Goal: Information Seeking & Learning: Learn about a topic

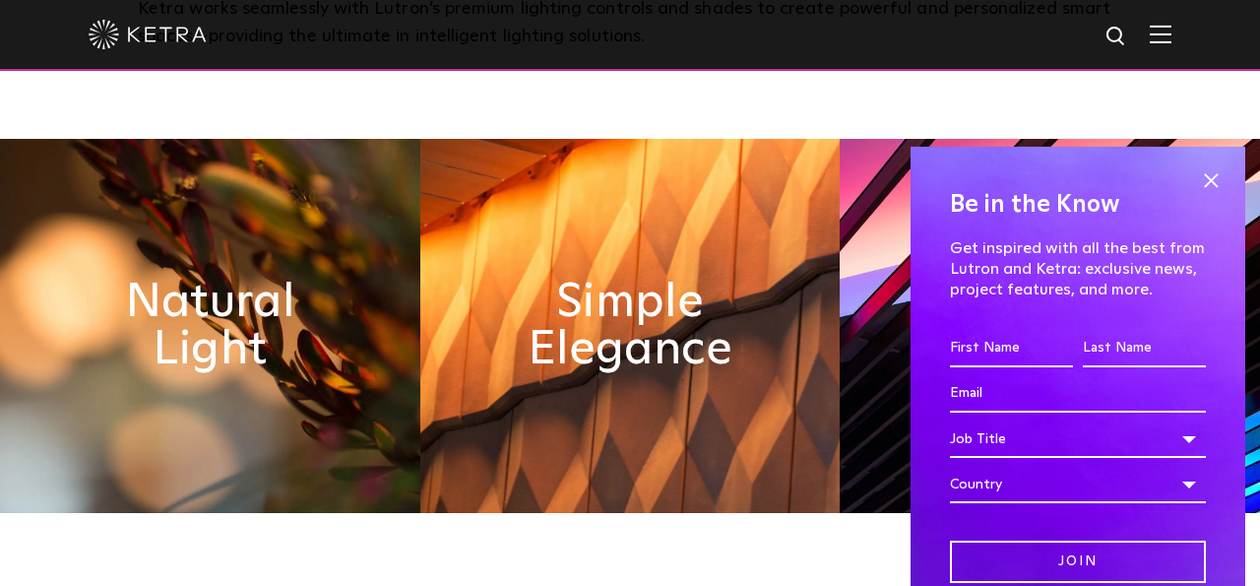
scroll to position [768, 0]
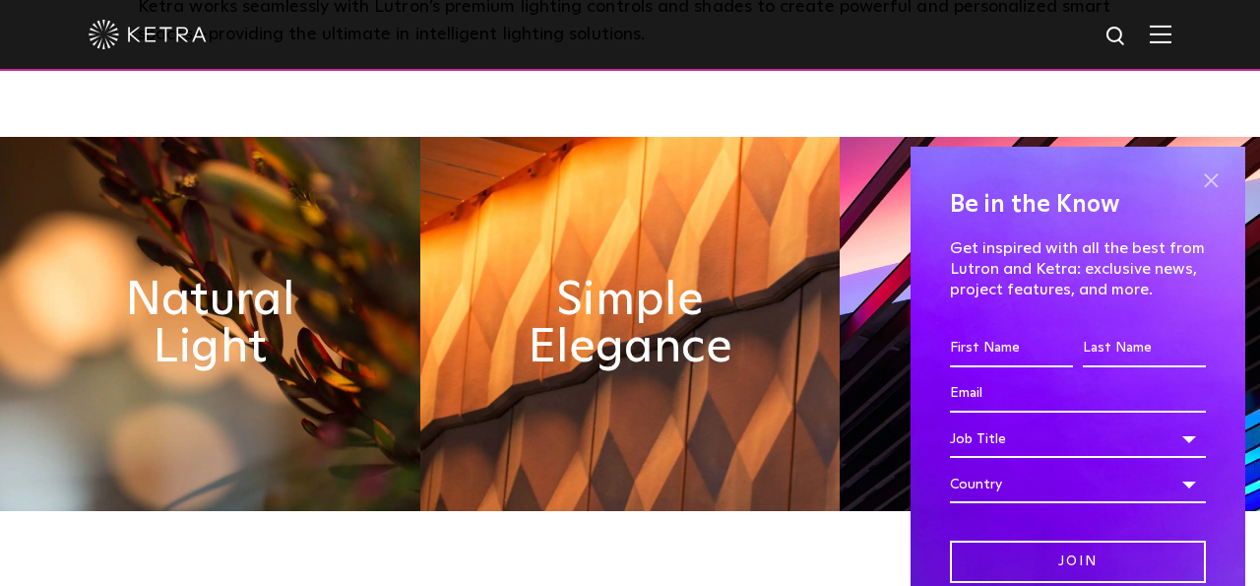
click at [1214, 179] on span at bounding box center [1211, 181] width 30 height 30
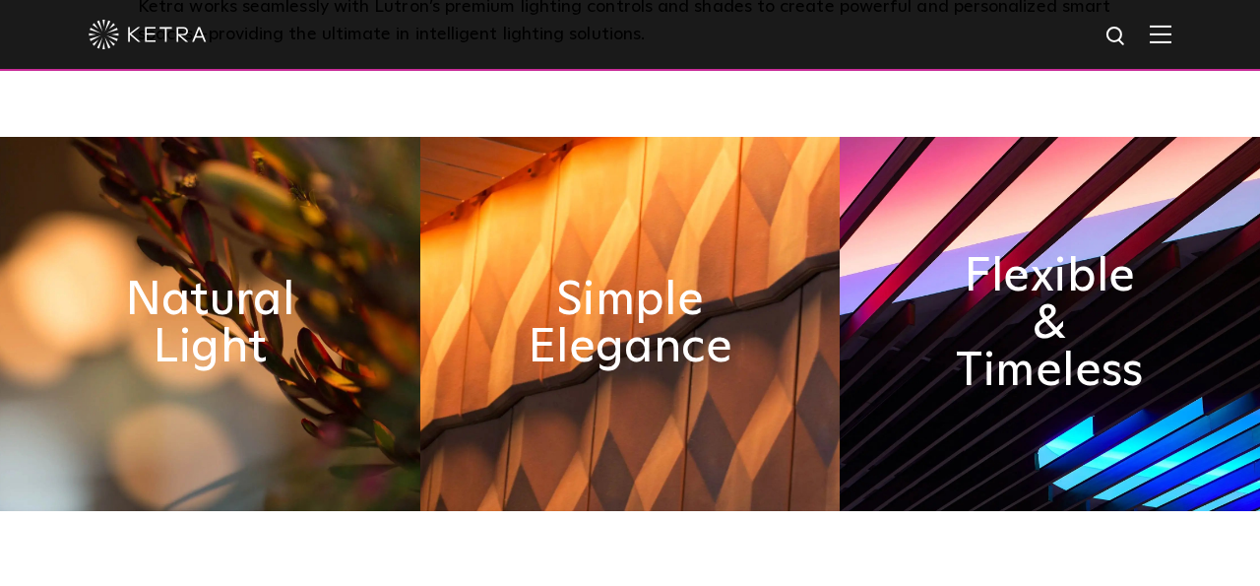
click at [1177, 8] on div at bounding box center [630, 35] width 1260 height 71
click at [1177, 19] on div at bounding box center [630, 35] width 1260 height 71
click at [1175, 25] on div at bounding box center [630, 35] width 1260 height 71
click at [1162, 32] on img at bounding box center [1161, 34] width 22 height 19
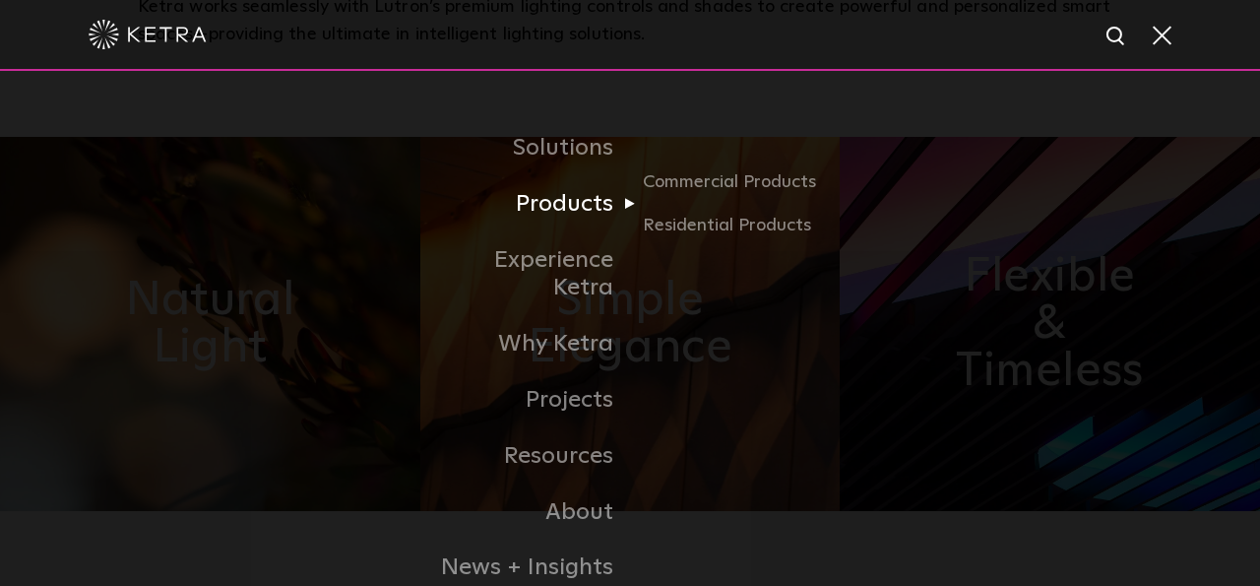
click at [574, 212] on link "Products" at bounding box center [529, 204] width 202 height 56
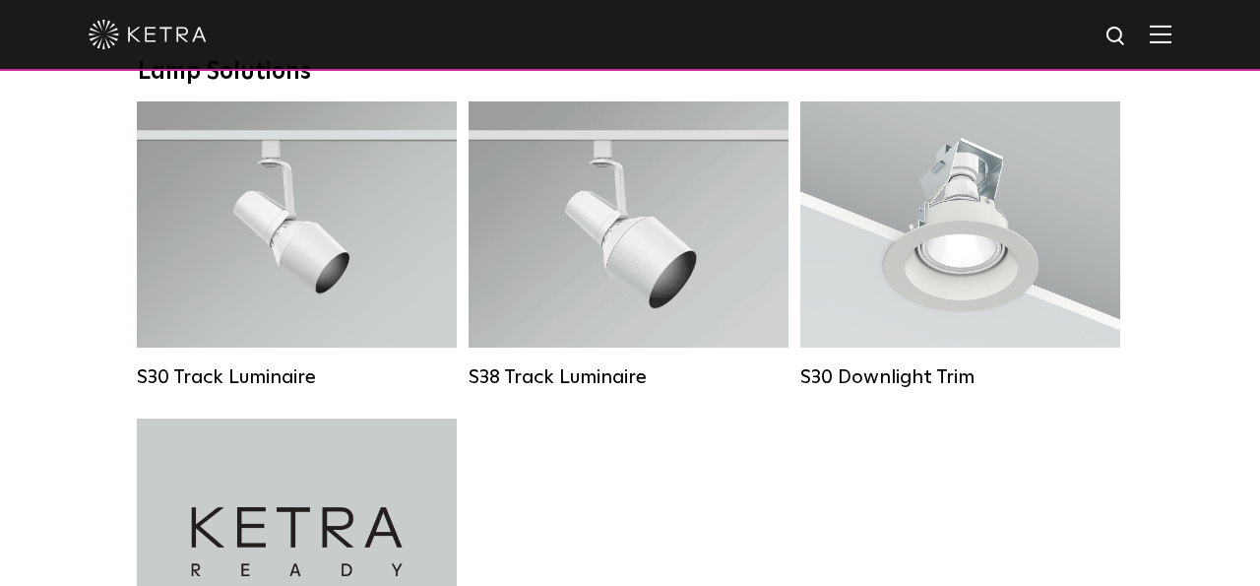
scroll to position [1852, 0]
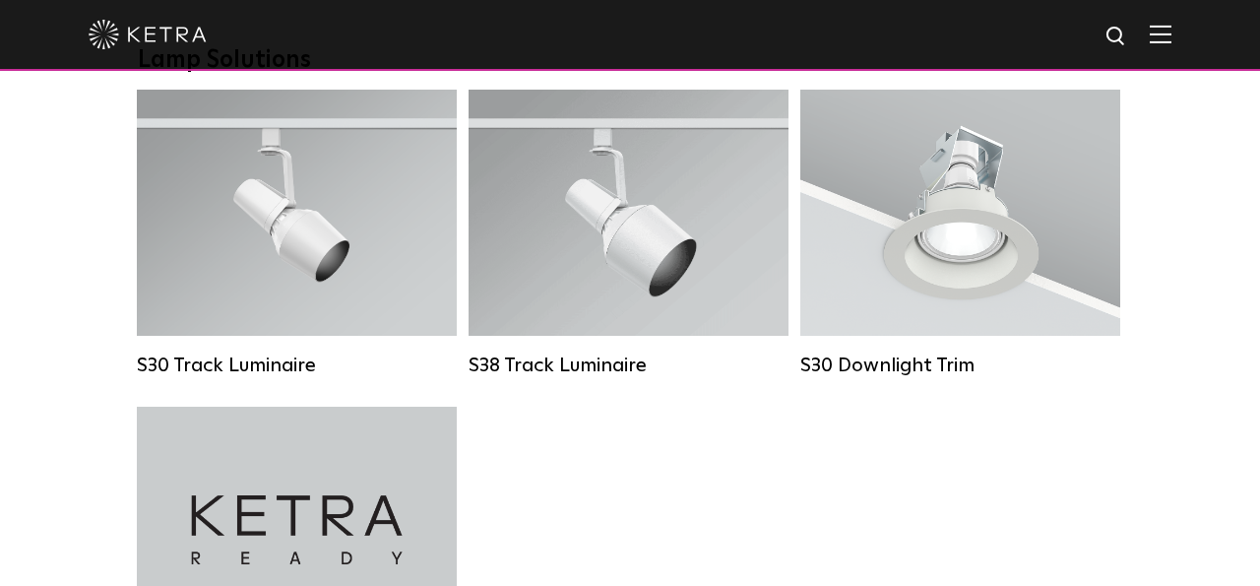
click at [1161, 41] on img at bounding box center [1161, 34] width 22 height 19
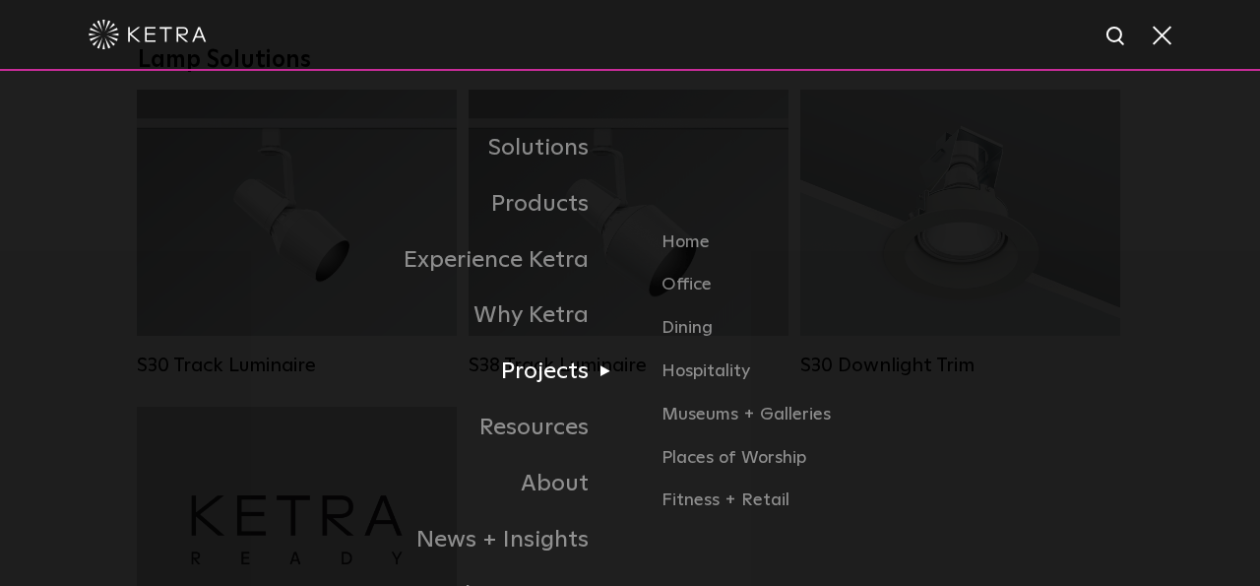
click at [546, 384] on link "Projects" at bounding box center [384, 372] width 492 height 56
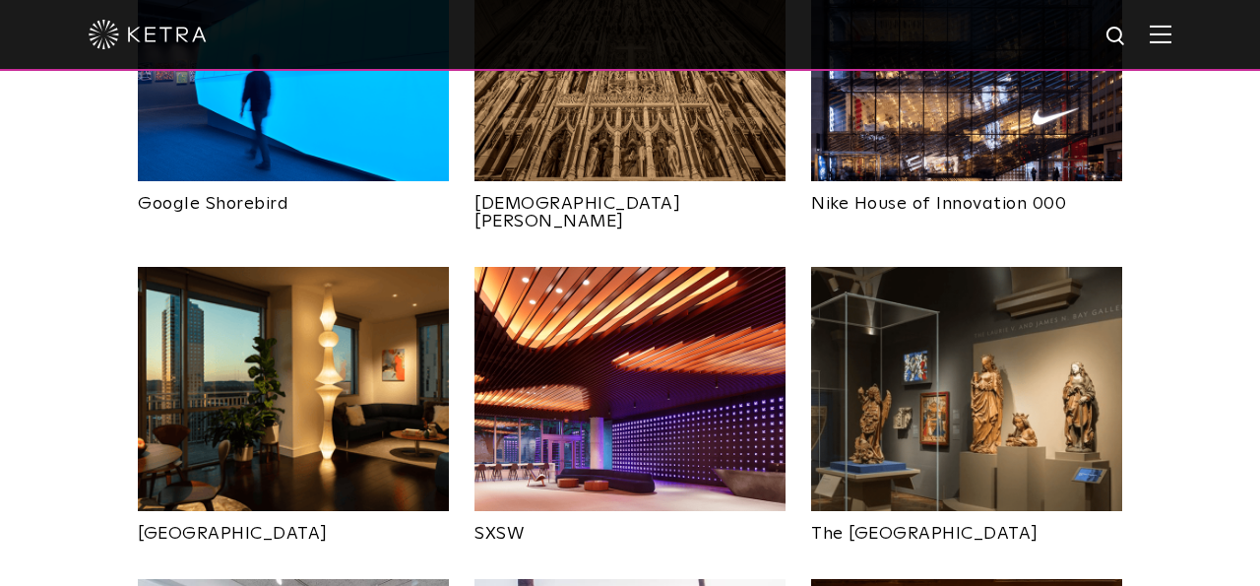
scroll to position [1626, 0]
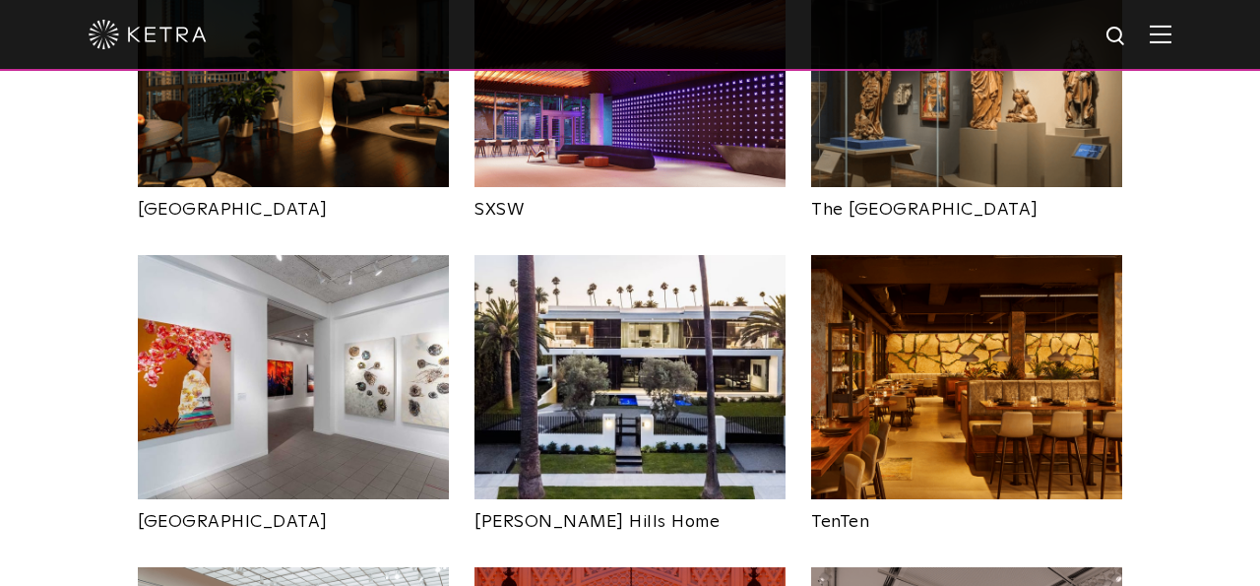
scroll to position [1946, 0]
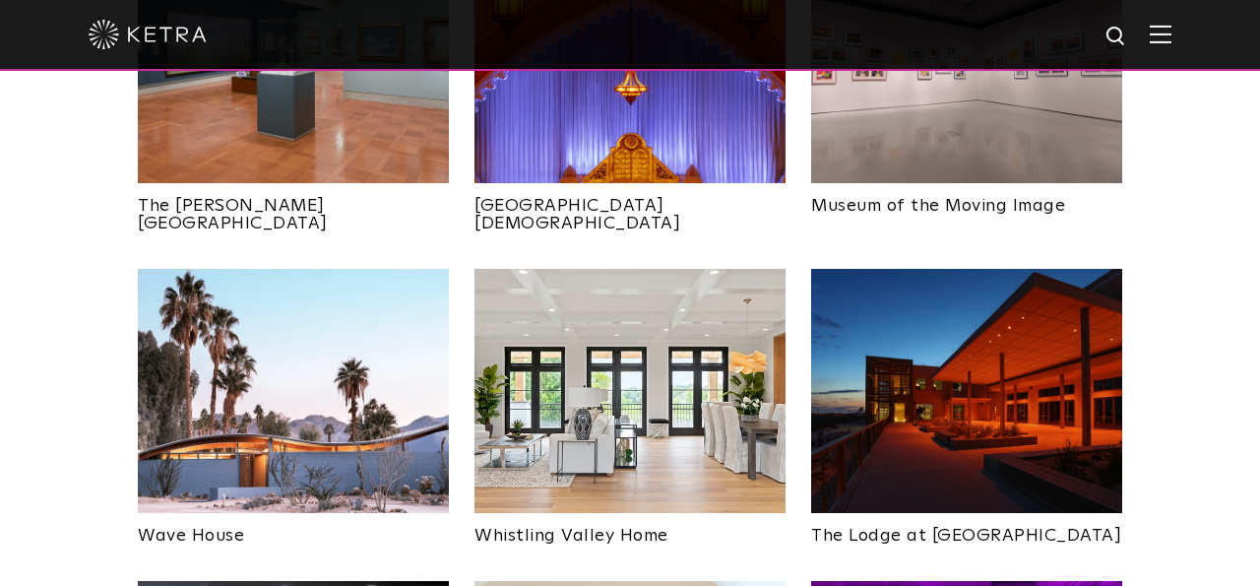
scroll to position [2578, 0]
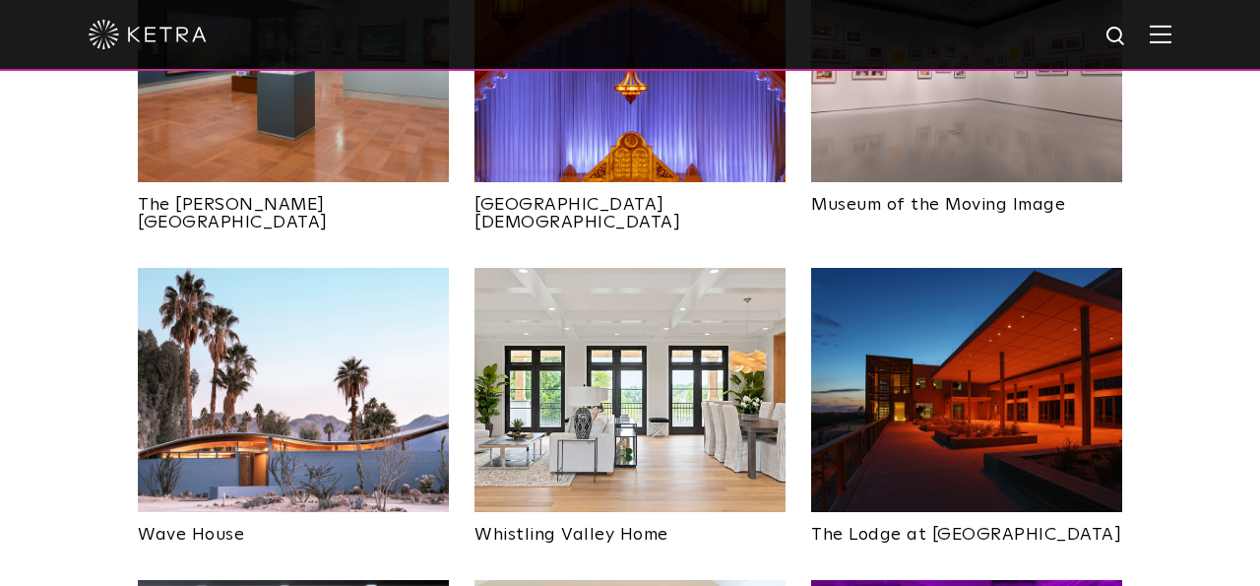
click at [1180, 269] on div "Explore Projects All All Home Office Dining Hospitality" at bounding box center [630, 155] width 1260 height 4120
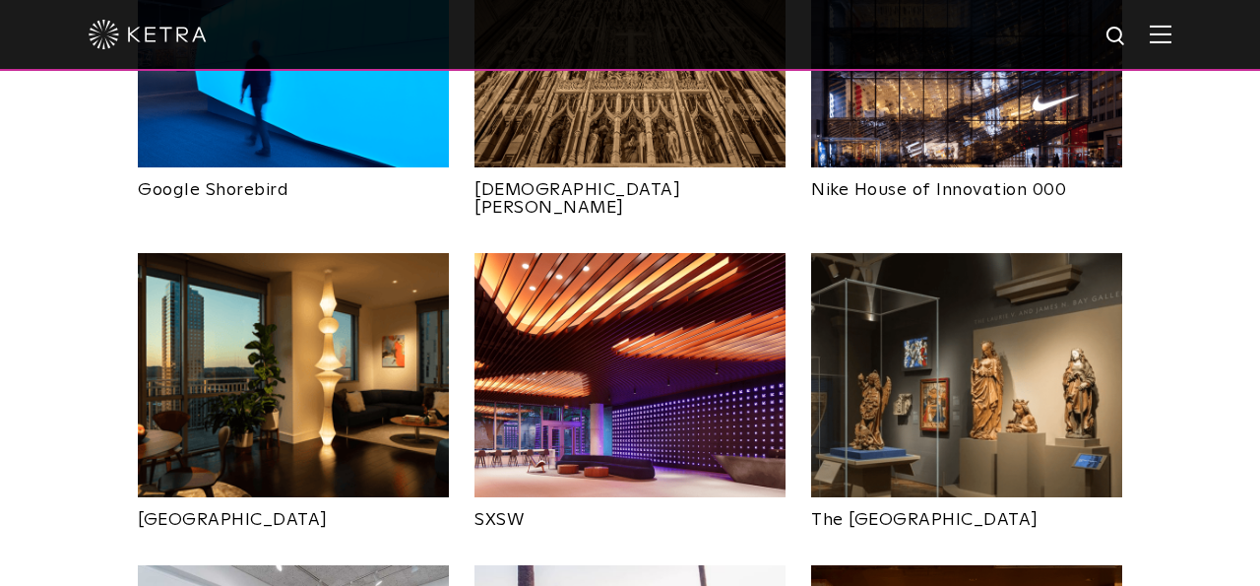
scroll to position [1628, 0]
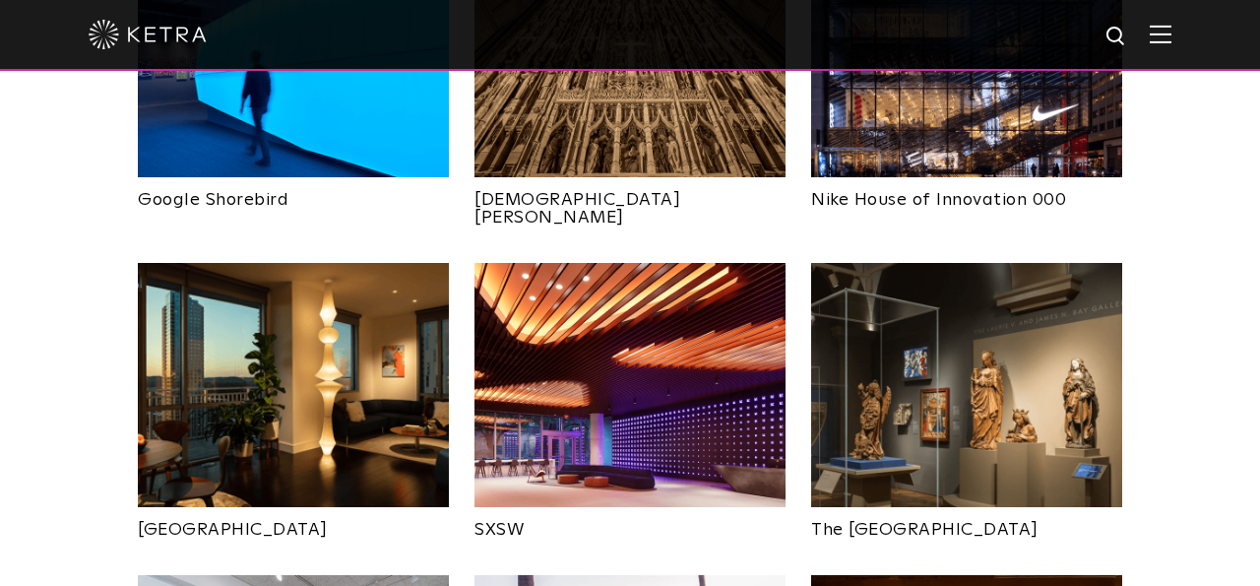
click at [276, 317] on img at bounding box center [293, 385] width 311 height 244
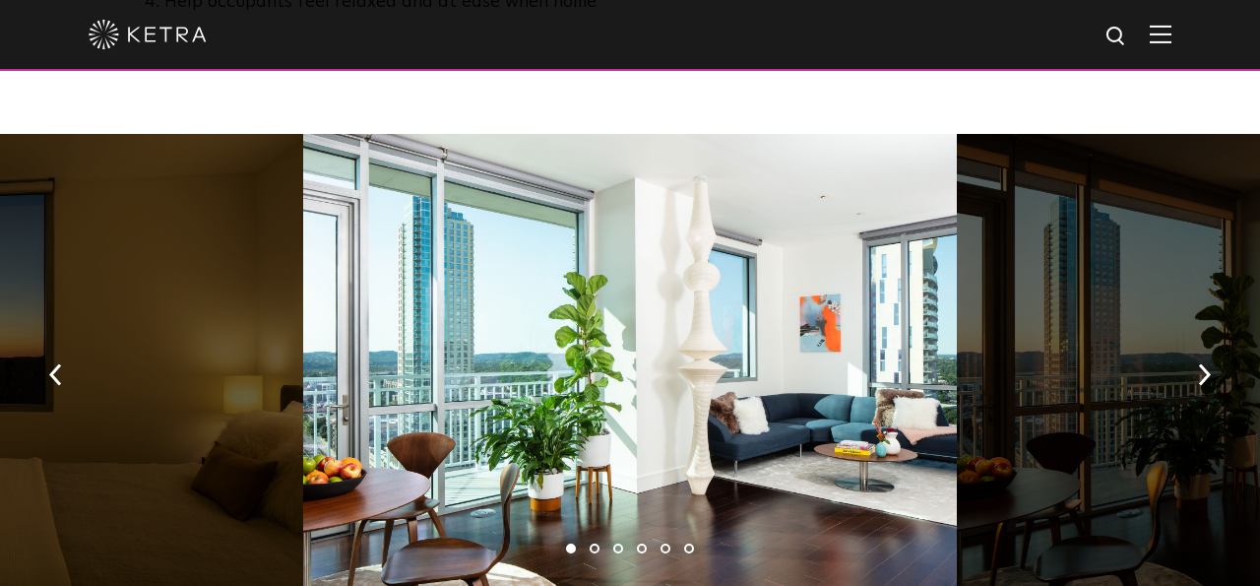
scroll to position [1300, 0]
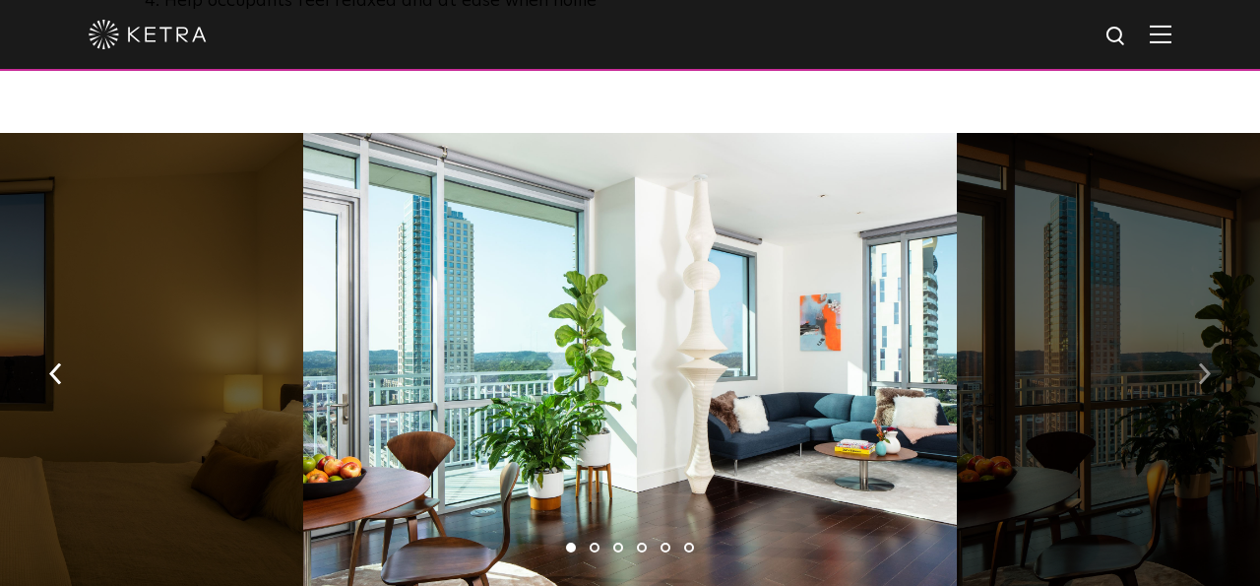
click at [1209, 363] on img "button" at bounding box center [1204, 374] width 13 height 22
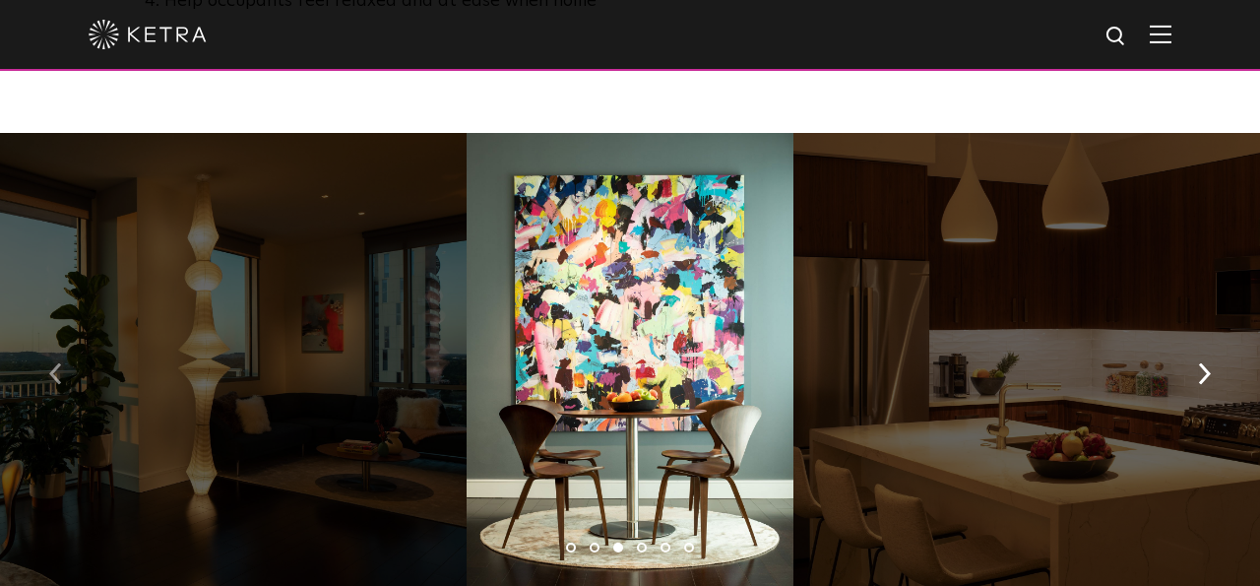
click at [52, 363] on img "button" at bounding box center [55, 374] width 13 height 22
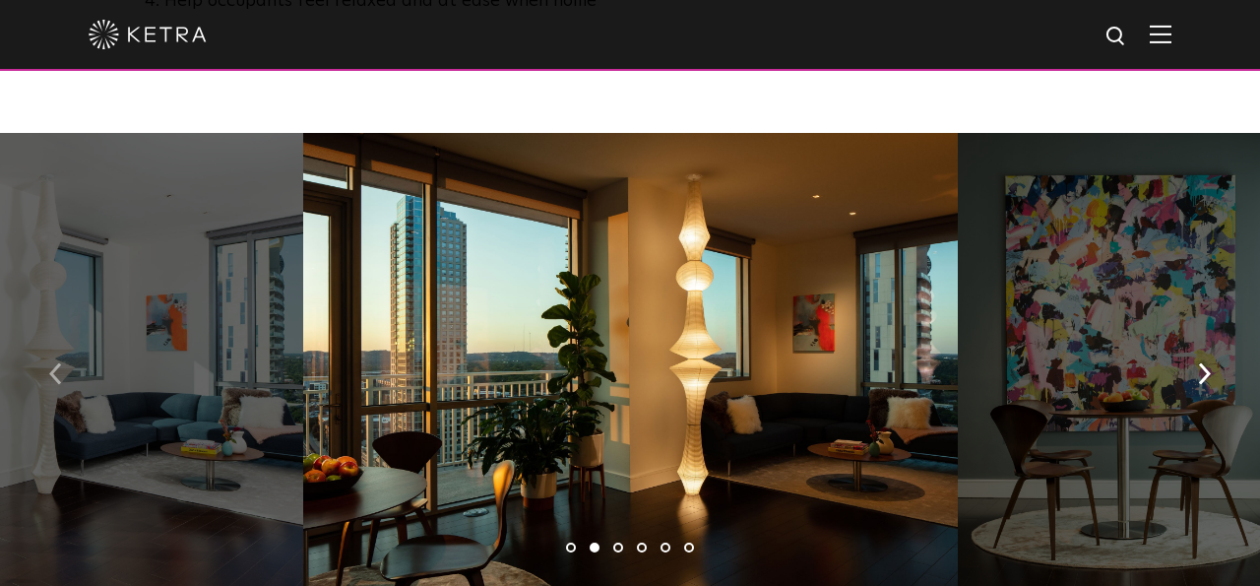
click at [52, 363] on img "button" at bounding box center [55, 374] width 13 height 22
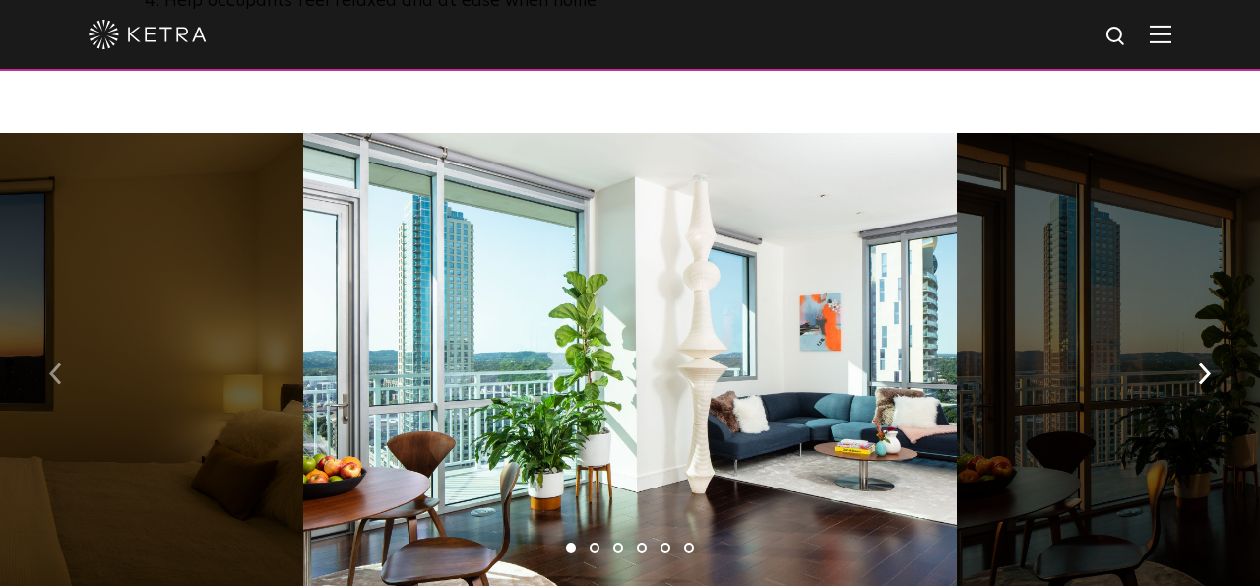
click at [62, 339] on button "button" at bounding box center [55, 373] width 42 height 68
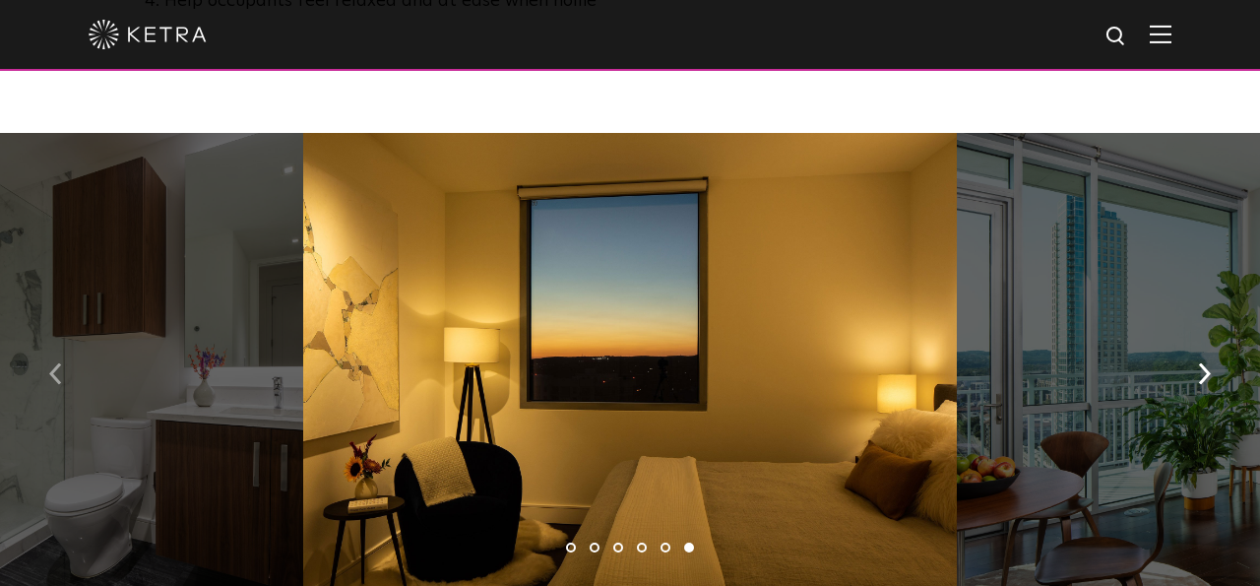
click at [62, 339] on button "button" at bounding box center [55, 373] width 42 height 68
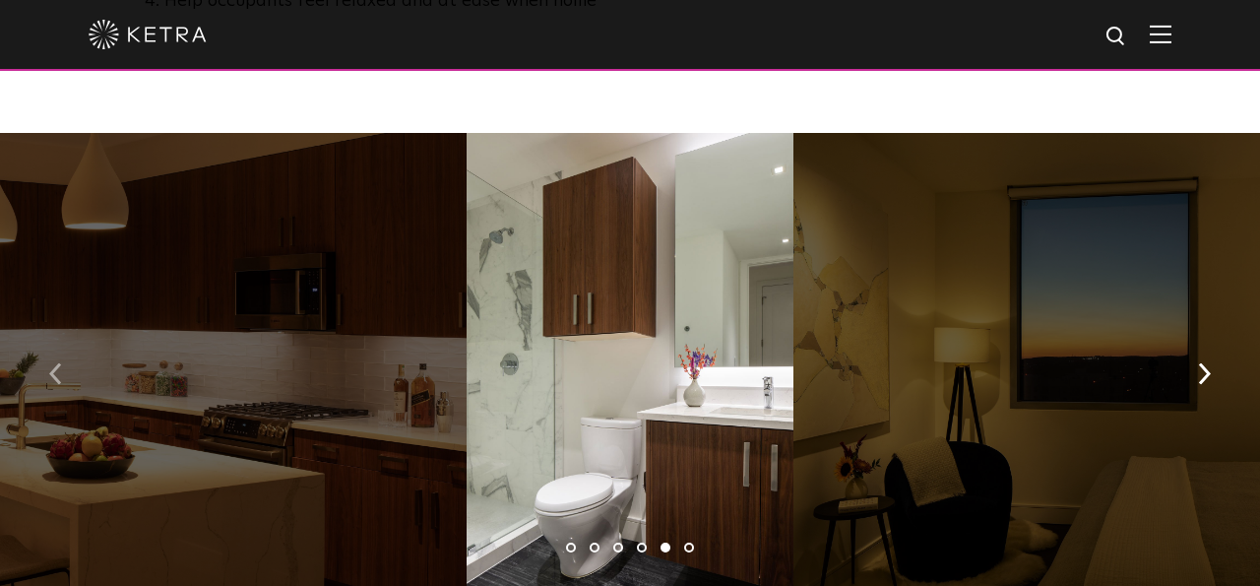
click at [62, 339] on button "button" at bounding box center [55, 373] width 42 height 68
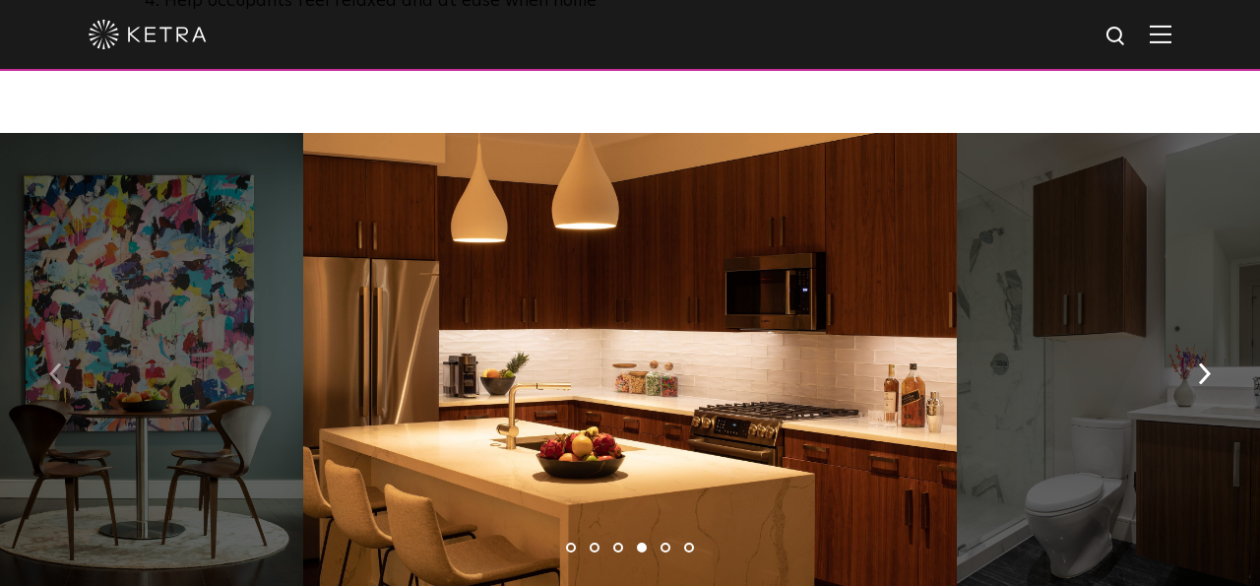
click at [62, 339] on button "button" at bounding box center [55, 373] width 42 height 68
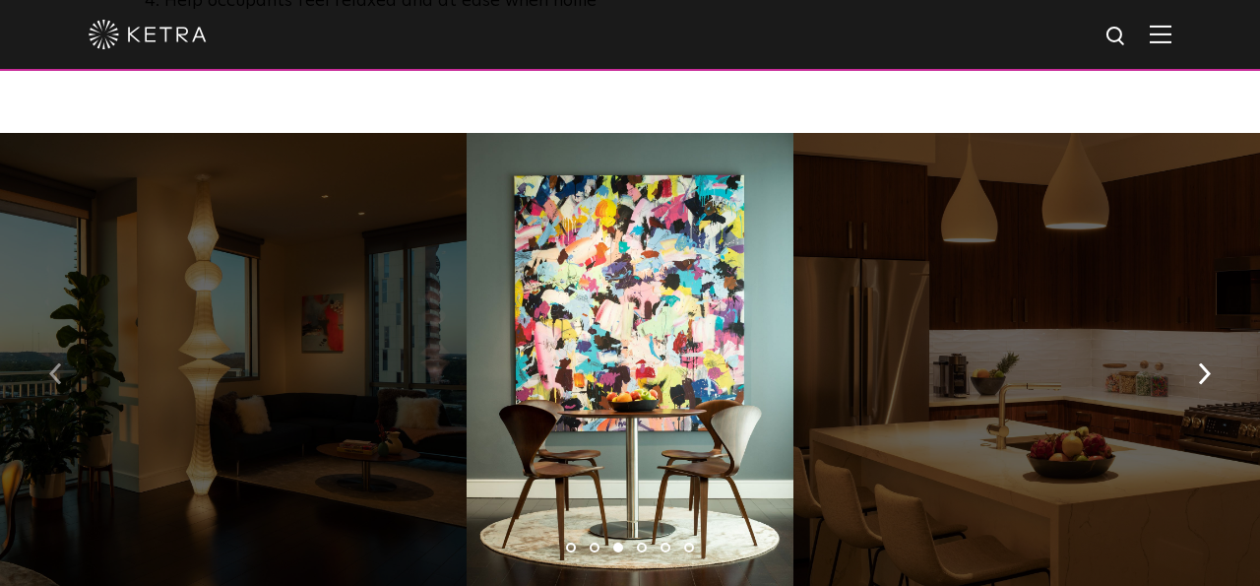
click at [62, 339] on button "button" at bounding box center [55, 373] width 42 height 68
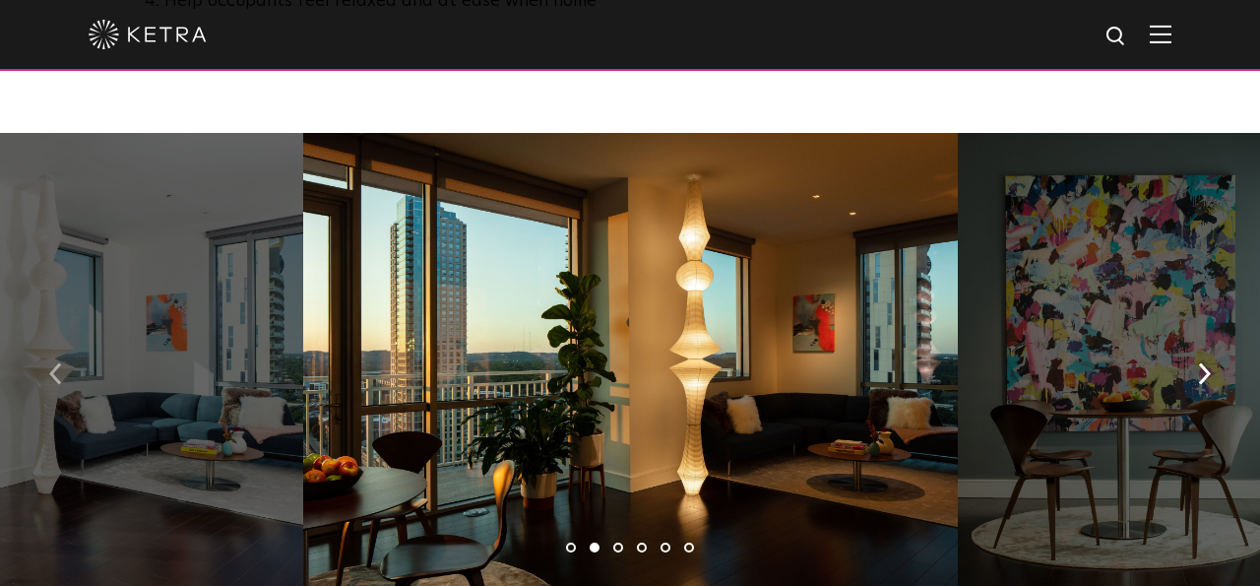
click at [62, 339] on button "button" at bounding box center [55, 373] width 42 height 68
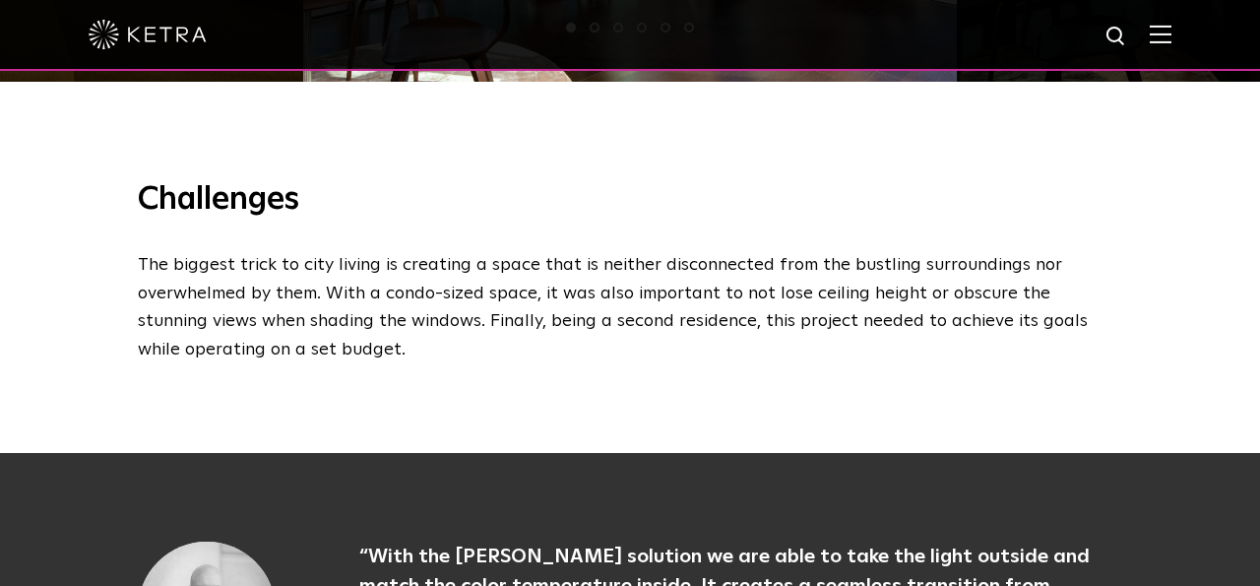
scroll to position [1794, 0]
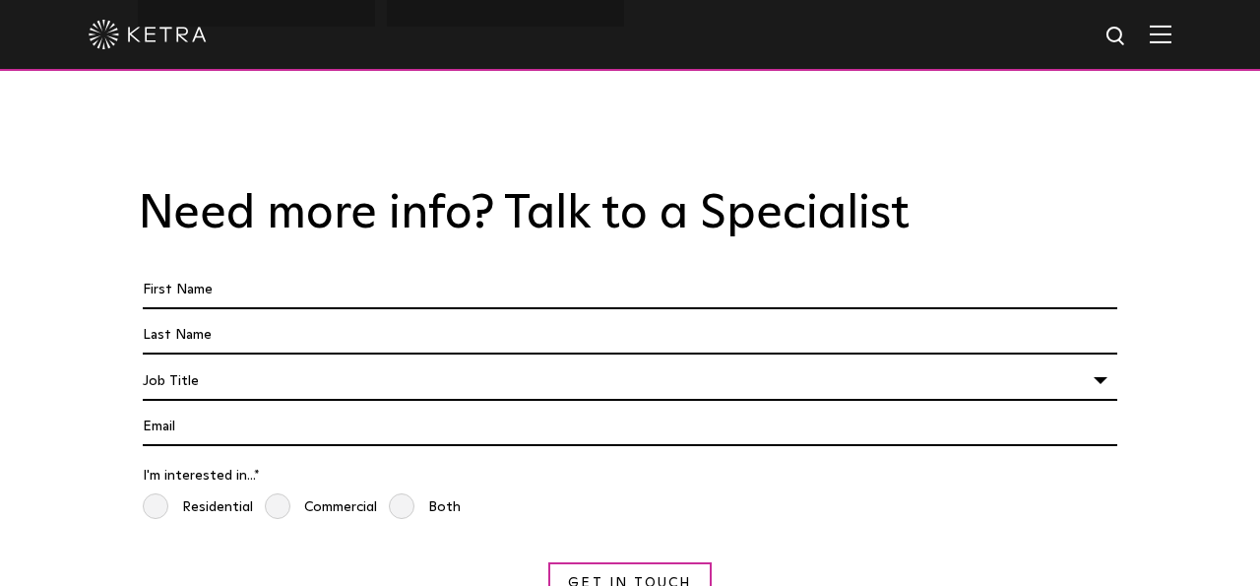
click at [1170, 282] on div "Need more info? Talk to a Specialist First Name * Last name * I'm a * Job Title…" at bounding box center [630, 415] width 1260 height 576
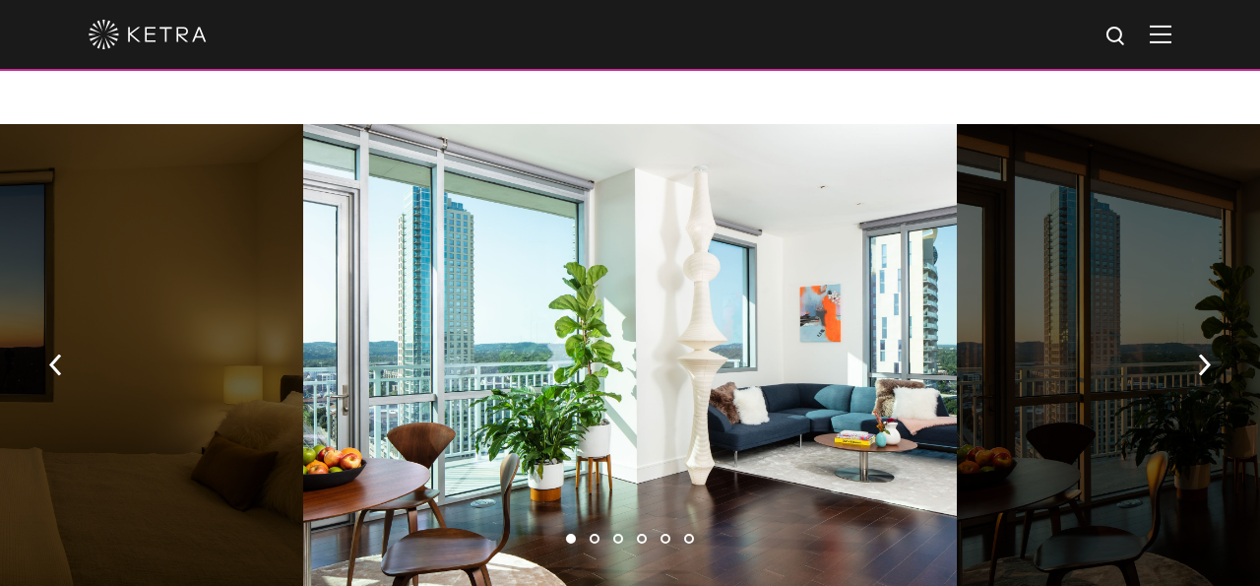
scroll to position [1282, 0]
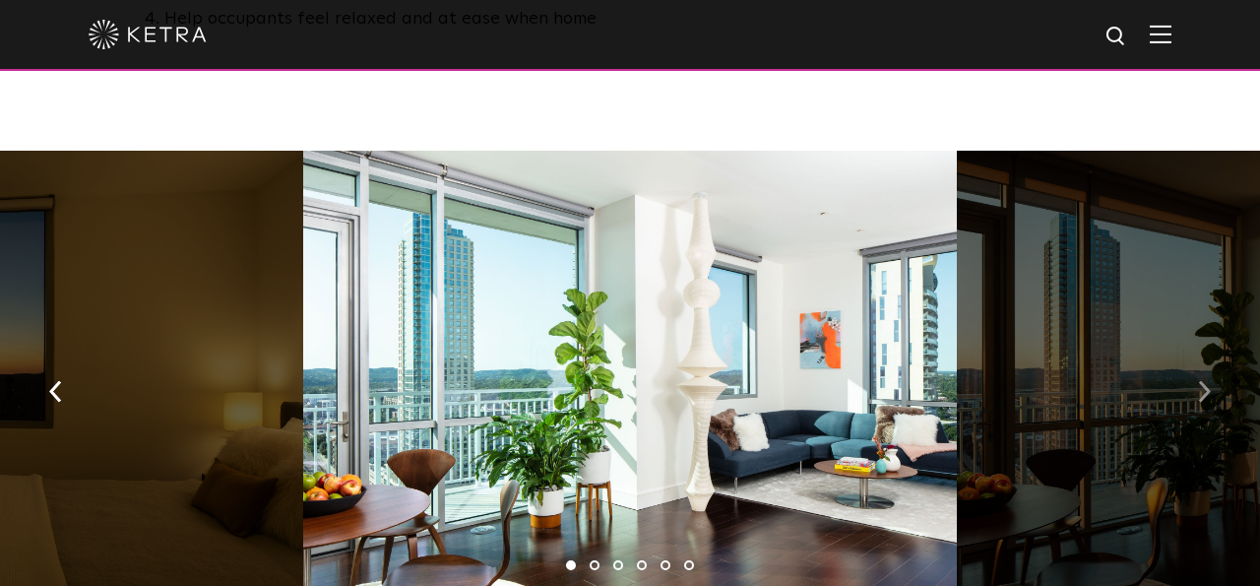
click at [1200, 356] on button "button" at bounding box center [1204, 390] width 42 height 68
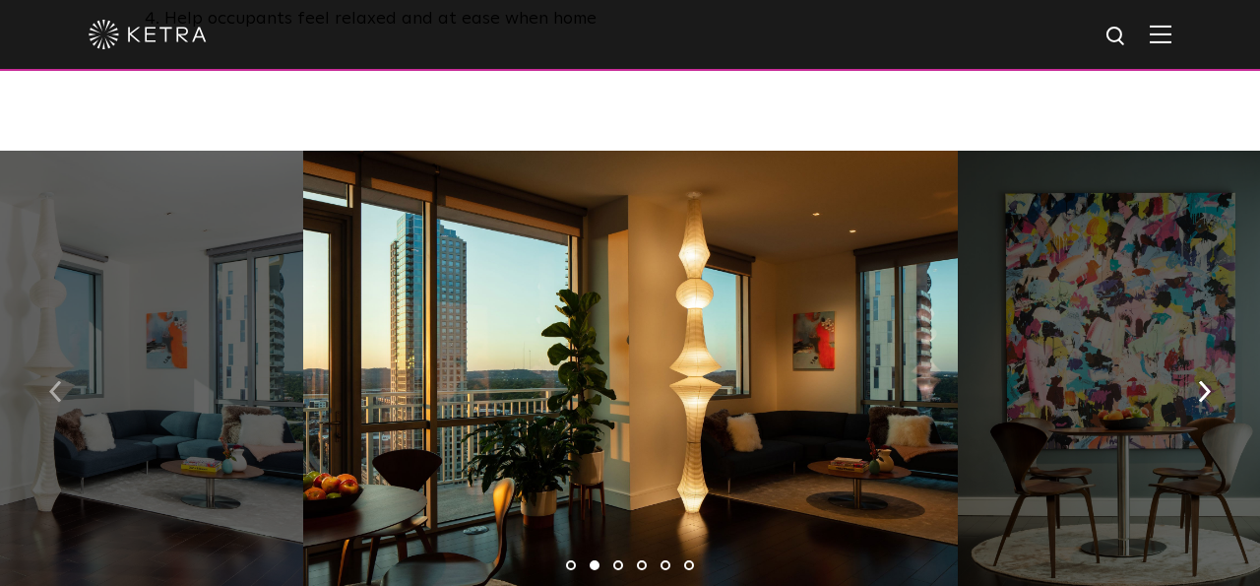
click at [50, 381] on img "button" at bounding box center [55, 392] width 13 height 22
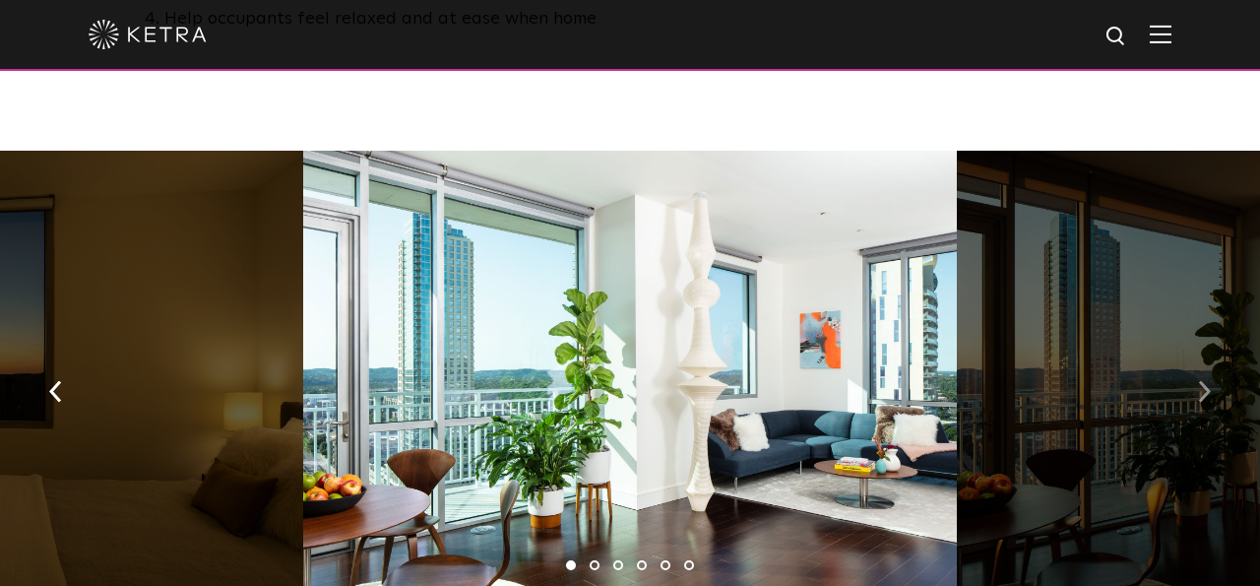
click at [1195, 356] on button "button" at bounding box center [1204, 390] width 42 height 68
